Goal: Task Accomplishment & Management: Manage account settings

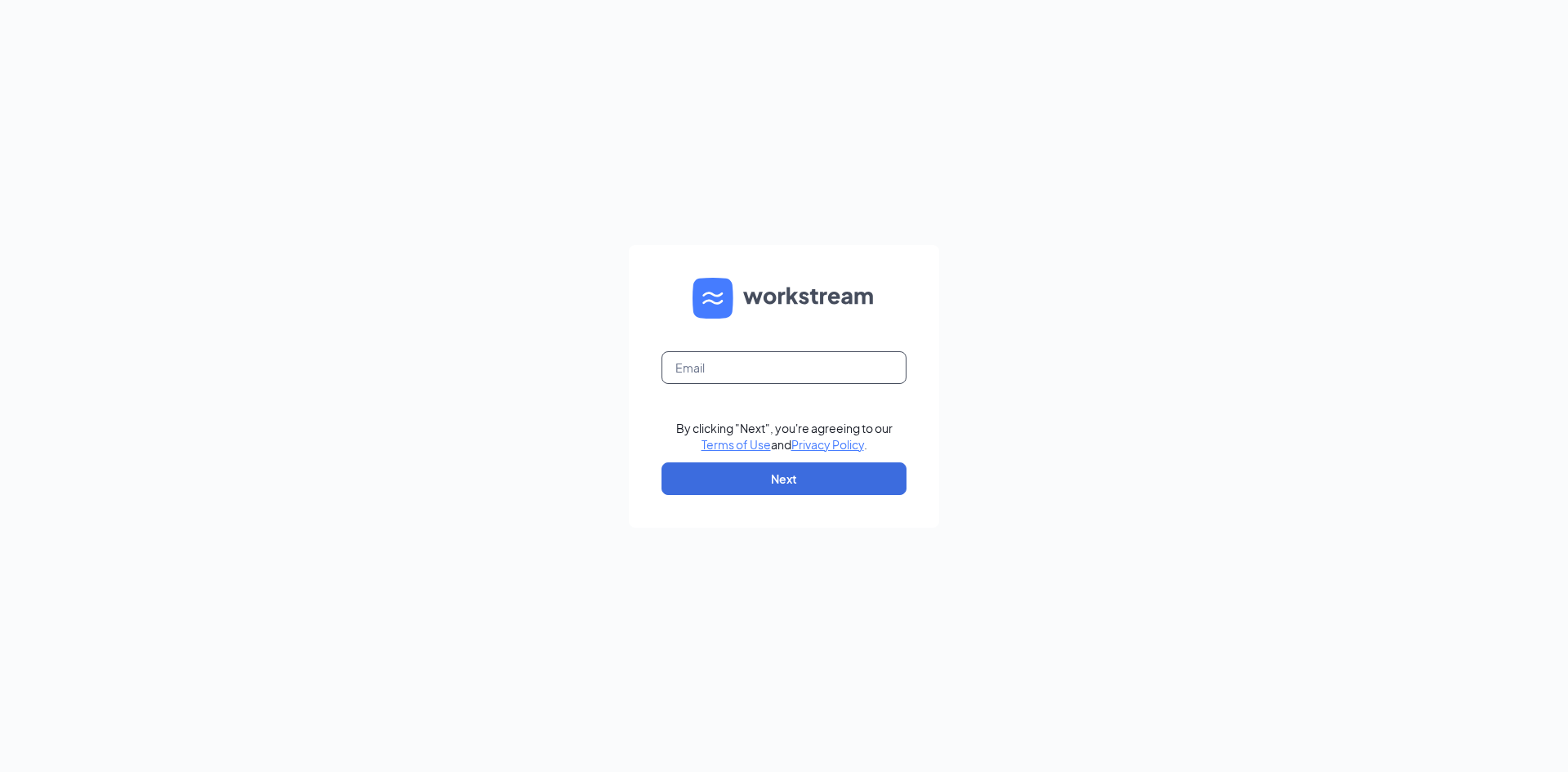
click at [737, 362] on input "text" at bounding box center [784, 367] width 245 height 32
type input "prikhi@scrivanos.com"
click at [807, 485] on button "Next" at bounding box center [784, 478] width 245 height 32
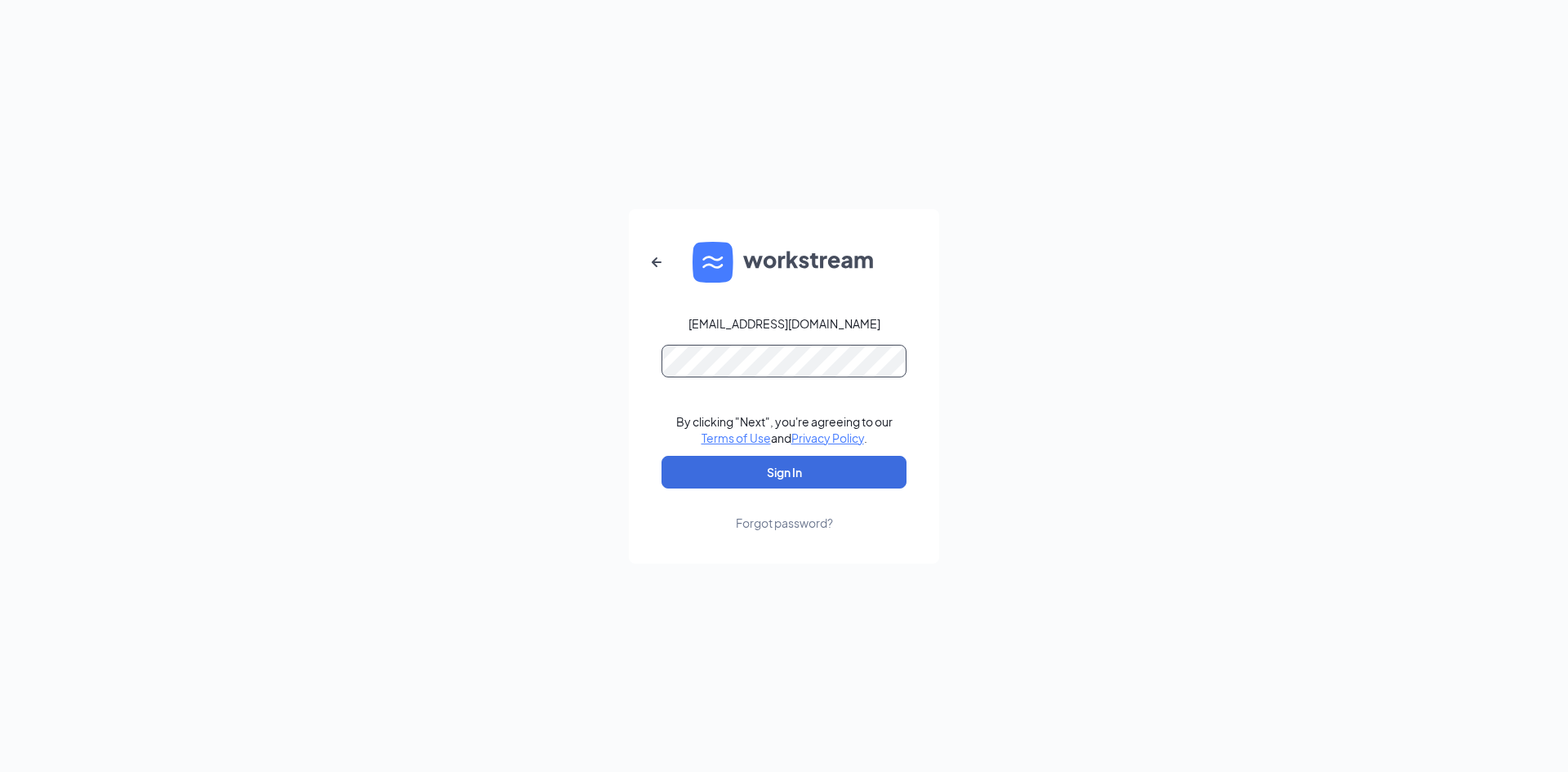
click at [662, 456] on button "Sign In" at bounding box center [784, 471] width 245 height 32
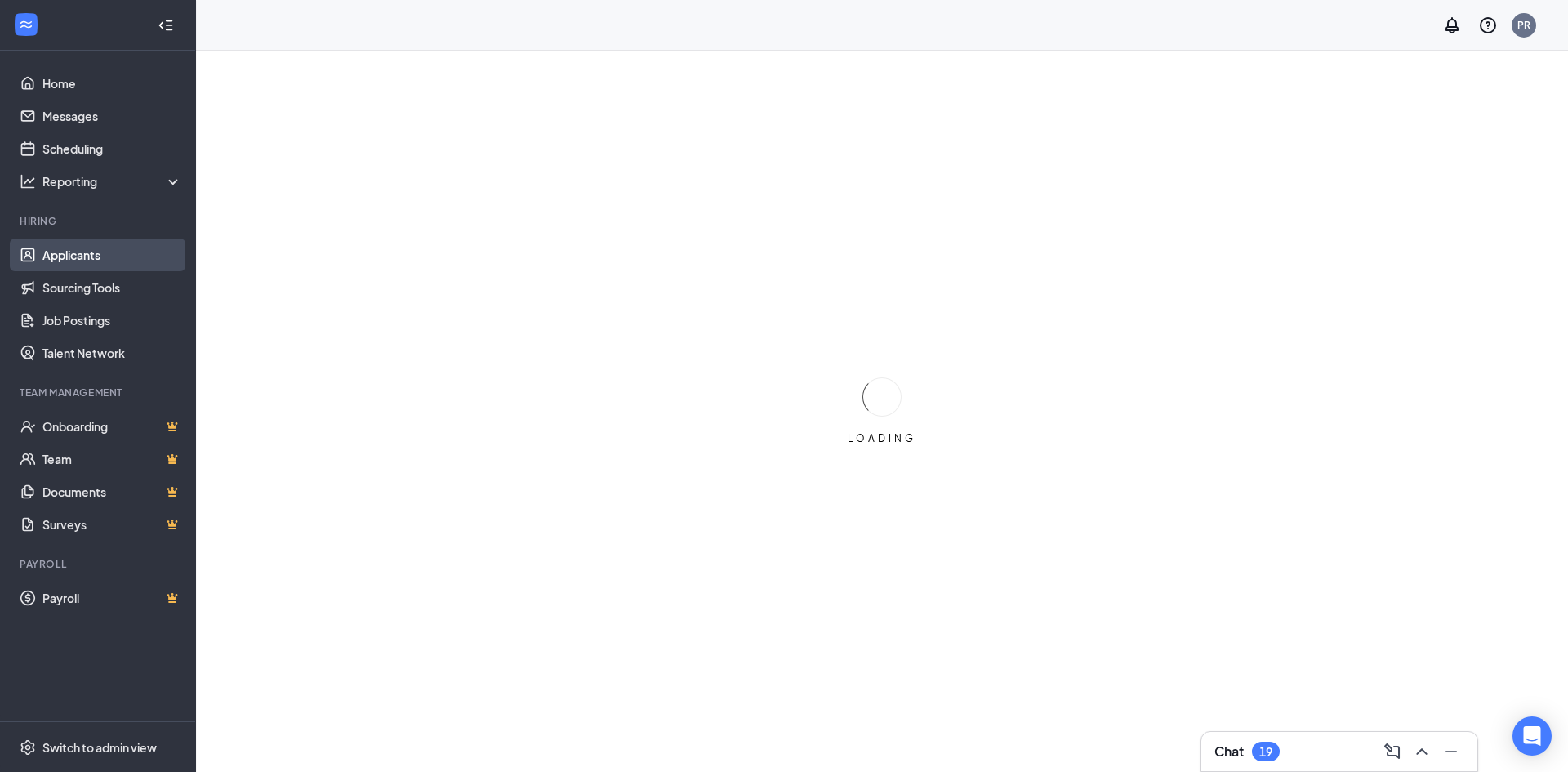
click at [110, 252] on link "Applicants" at bounding box center [112, 255] width 139 height 32
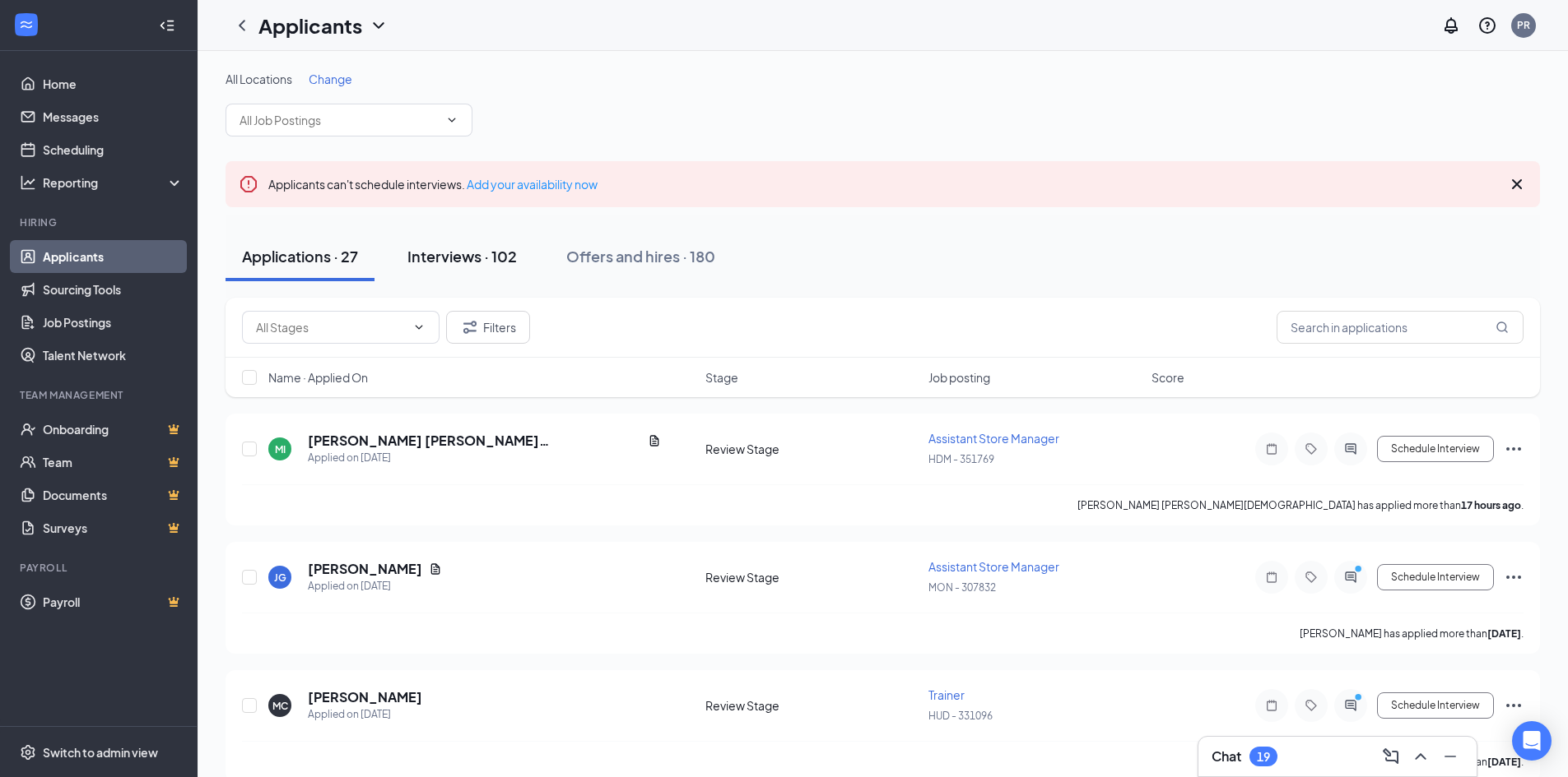
click at [416, 273] on button "Interviews · 102" at bounding box center [462, 256] width 142 height 49
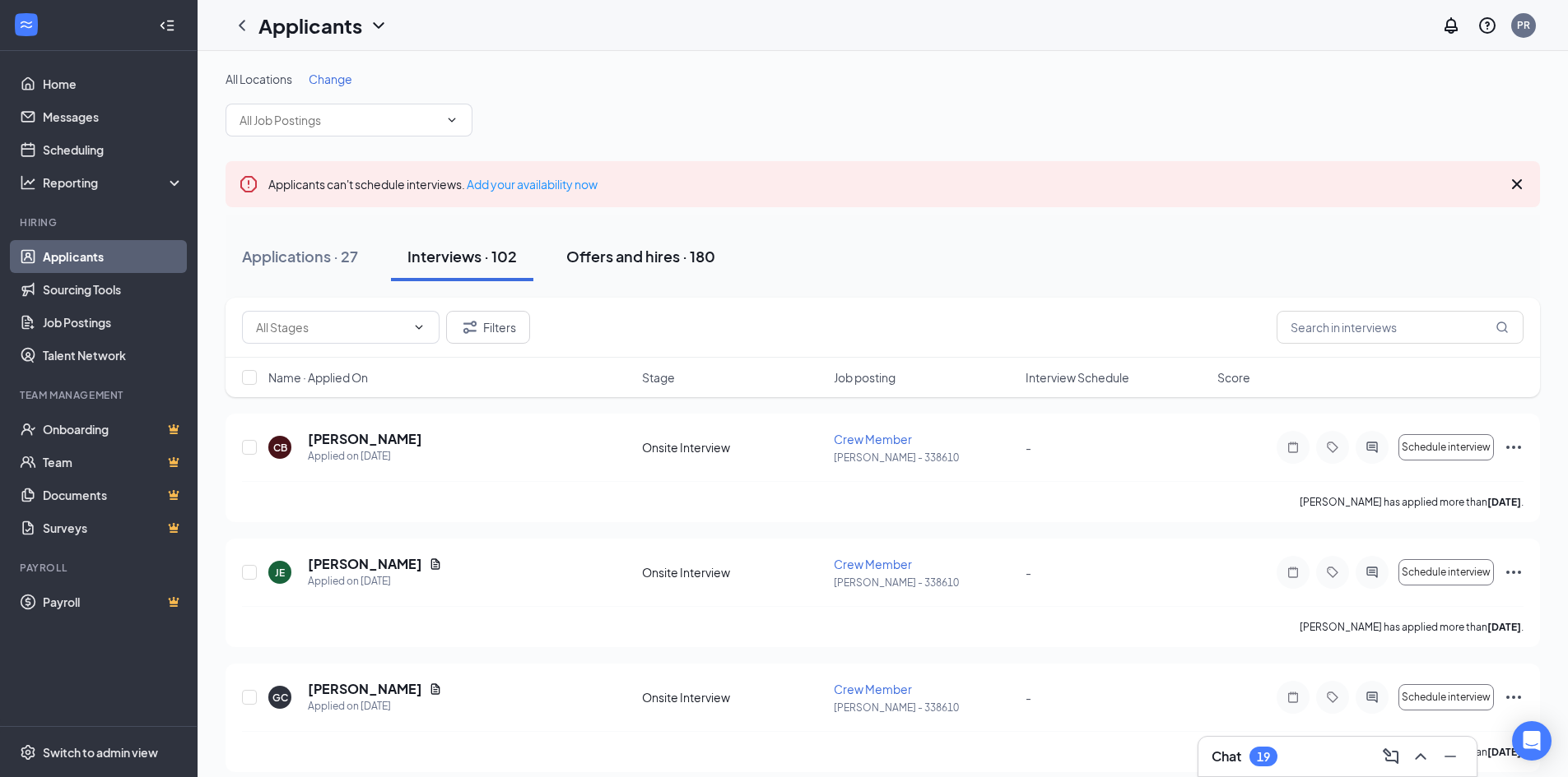
click at [630, 263] on div "Offers and hires · 180" at bounding box center [640, 256] width 149 height 20
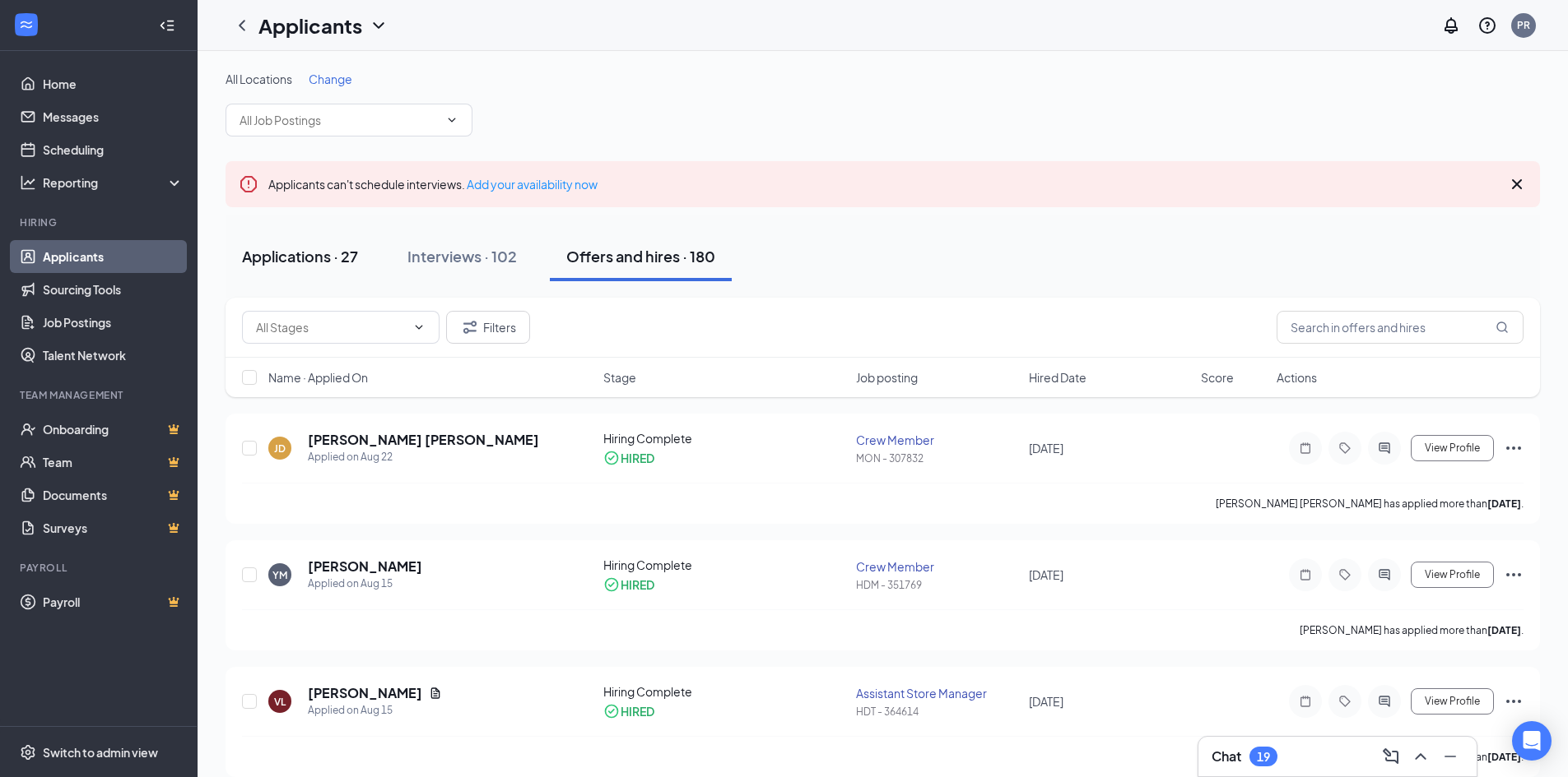
click at [300, 257] on div "Applications · 27" at bounding box center [299, 256] width 116 height 20
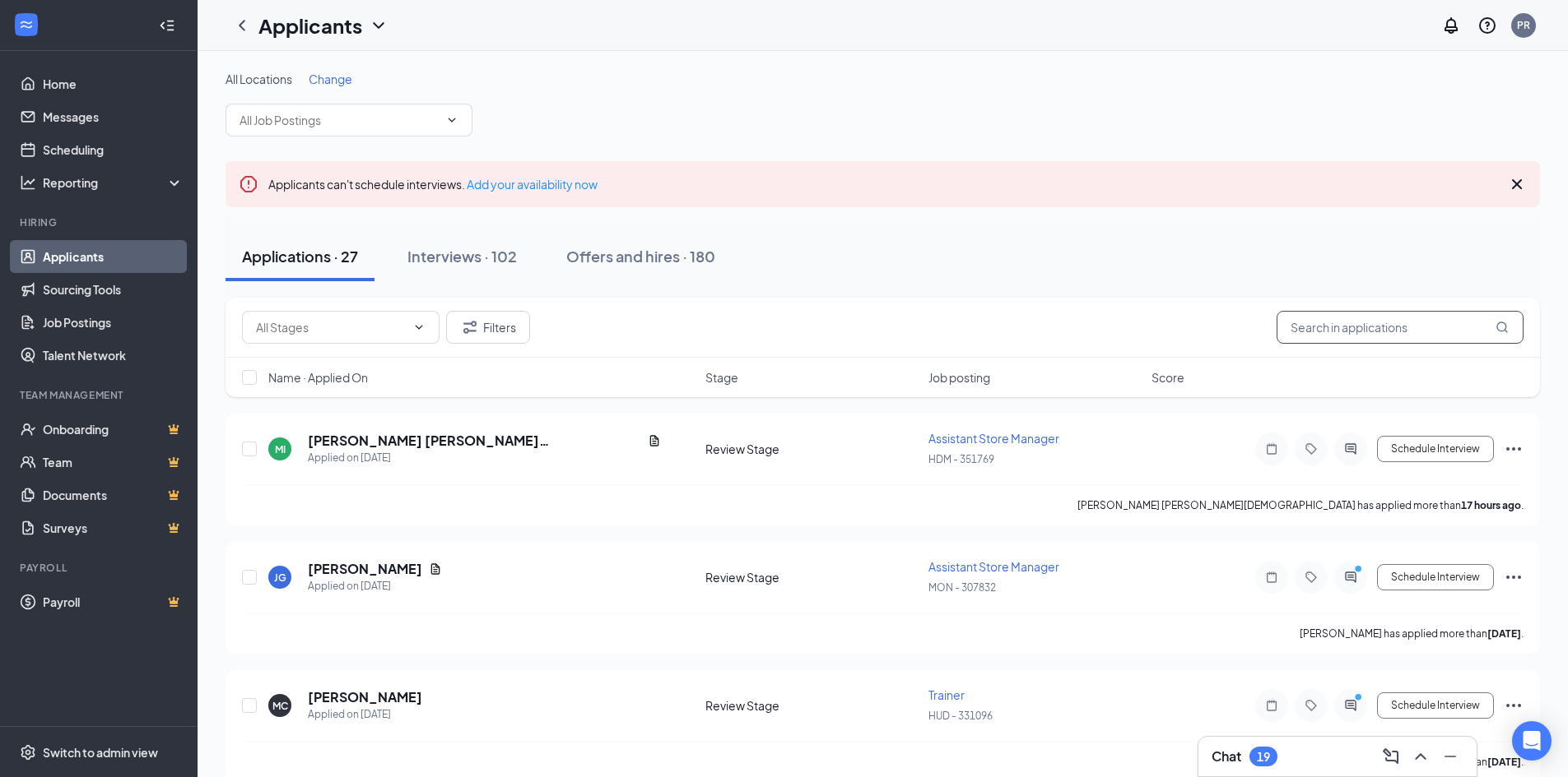
click at [1347, 331] on input "text" at bounding box center [1400, 327] width 247 height 32
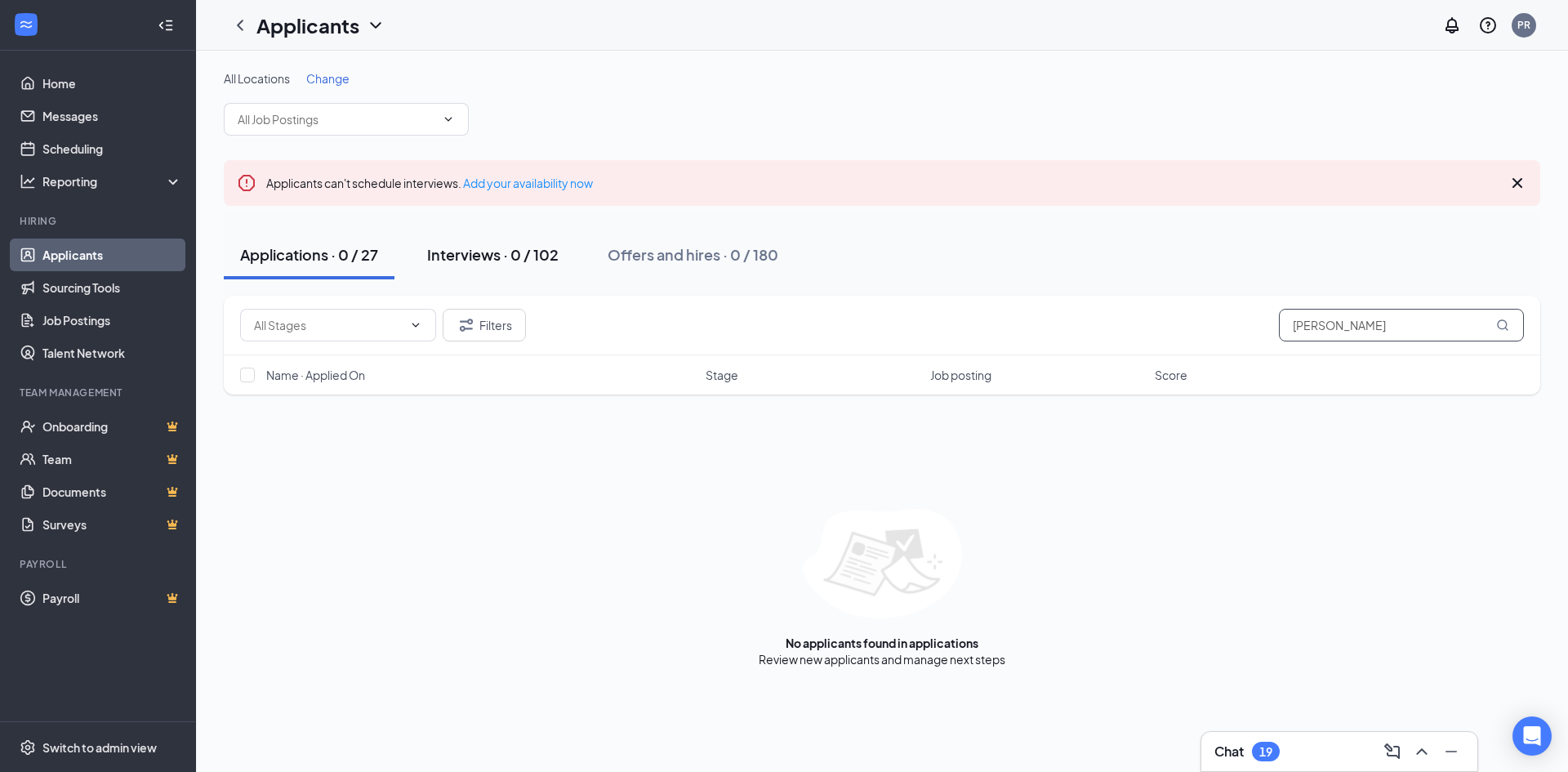
type input "[PERSON_NAME]"
click at [473, 255] on div "Interviews · 0 / 102" at bounding box center [492, 255] width 132 height 20
